Goal: Find specific page/section: Find specific page/section

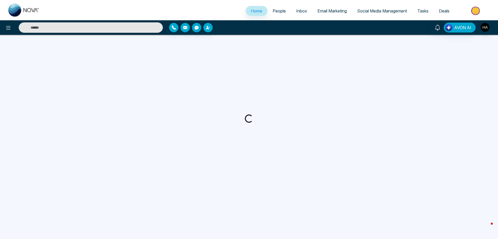
select select "*"
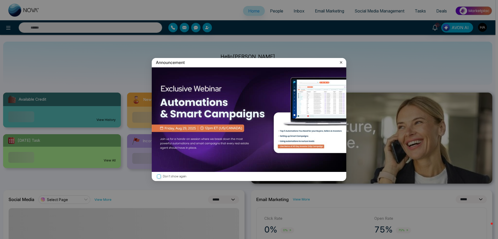
click at [341, 63] on icon at bounding box center [341, 62] width 2 height 2
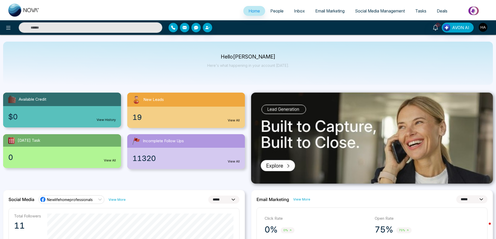
click at [181, 117] on div "19 View All" at bounding box center [186, 116] width 118 height 21
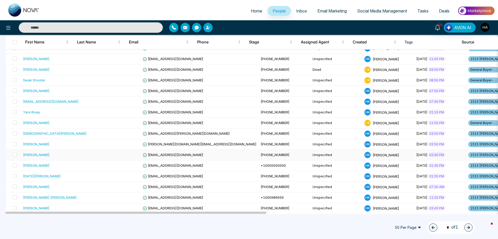
scroll to position [53, 0]
